Goal: Find specific page/section: Find specific page/section

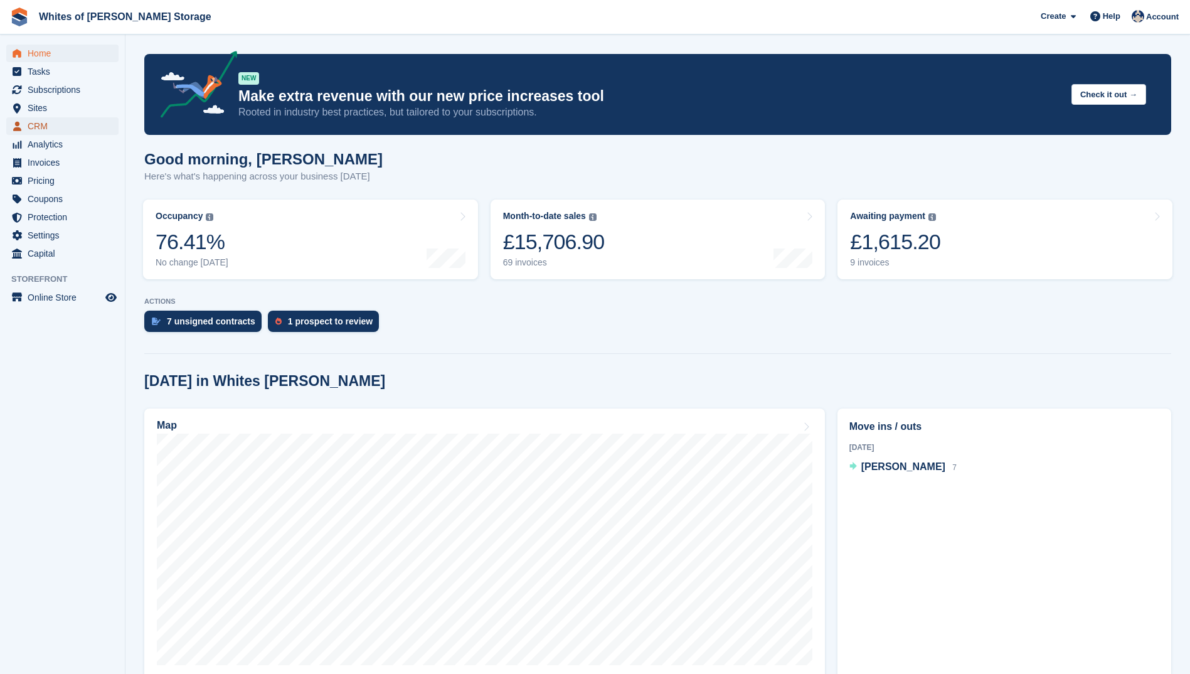
click at [39, 133] on span "CRM" at bounding box center [65, 126] width 75 height 18
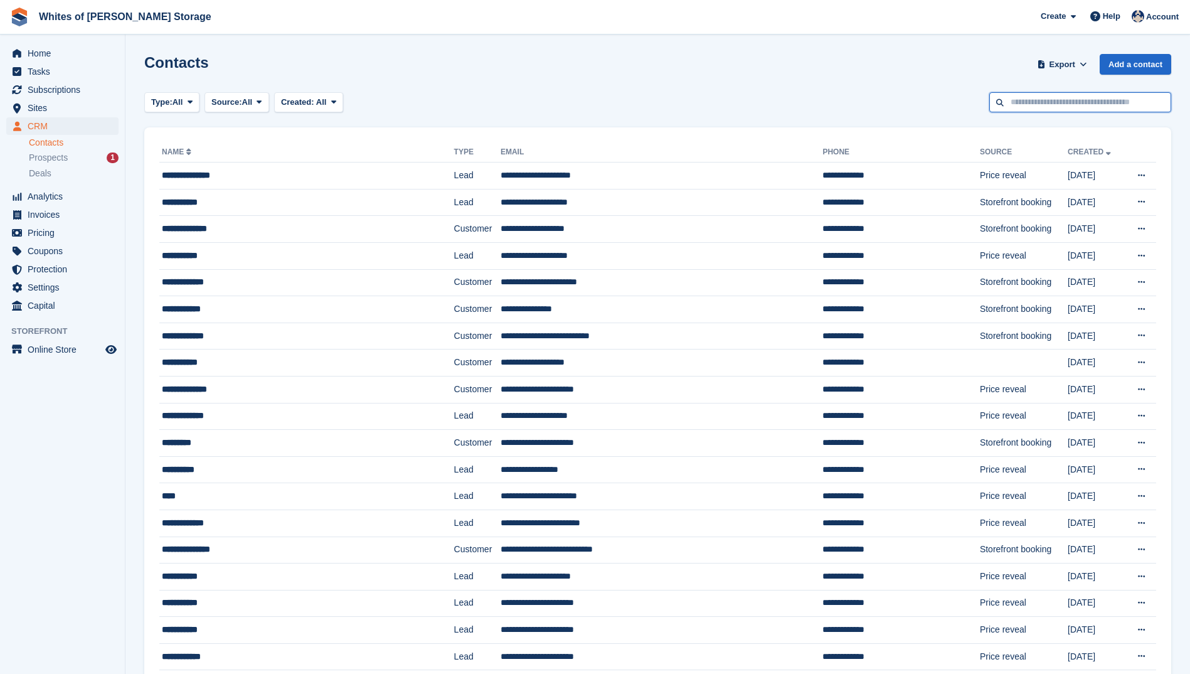
click at [1016, 108] on input "text" at bounding box center [1080, 102] width 182 height 21
type input "*****"
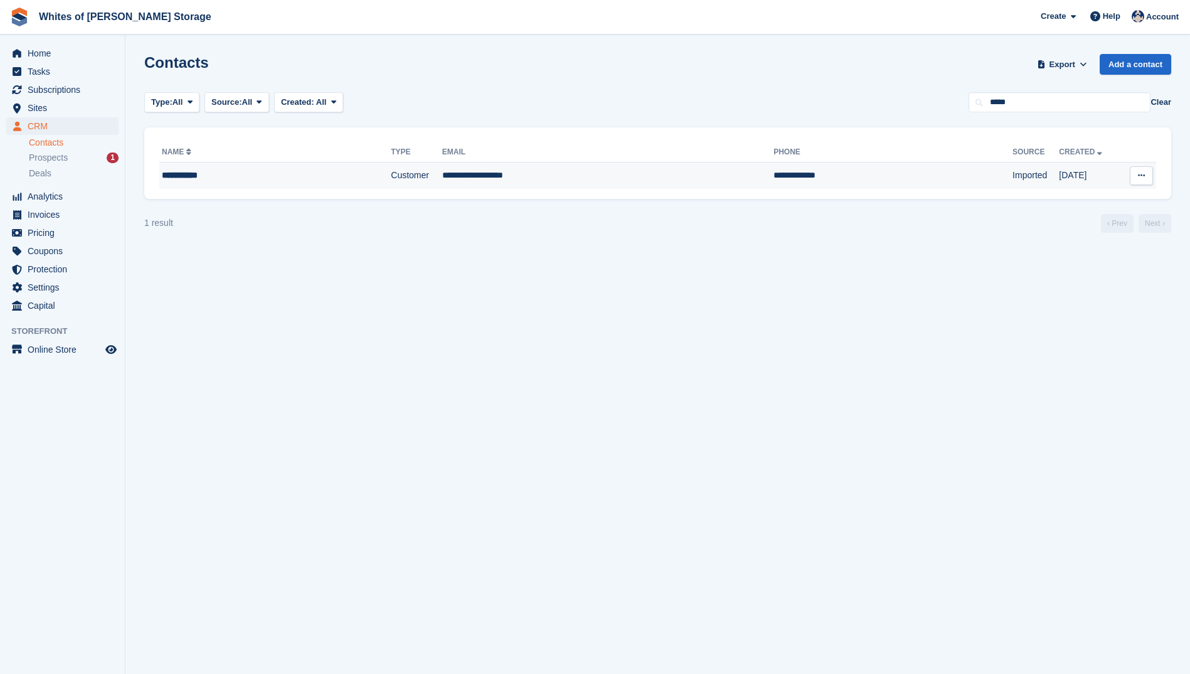
click at [190, 178] on div "**********" at bounding box center [247, 175] width 170 height 13
